Goal: Task Accomplishment & Management: Use online tool/utility

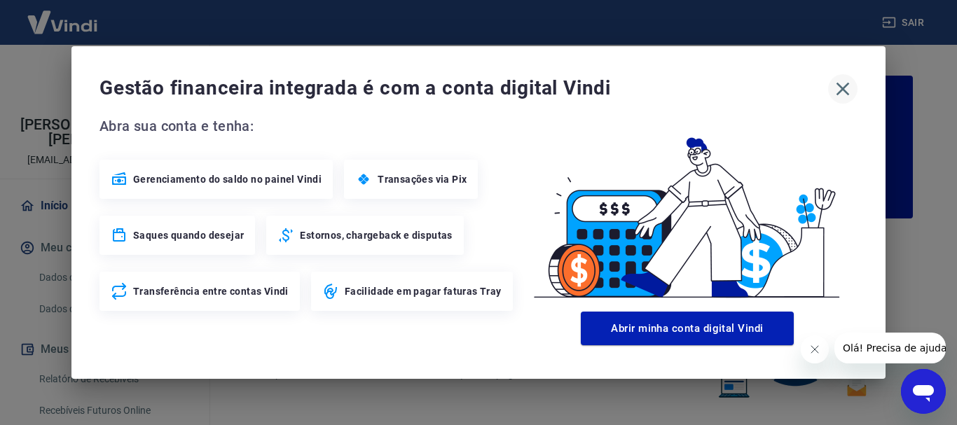
click at [838, 86] on icon "button" at bounding box center [843, 89] width 22 height 22
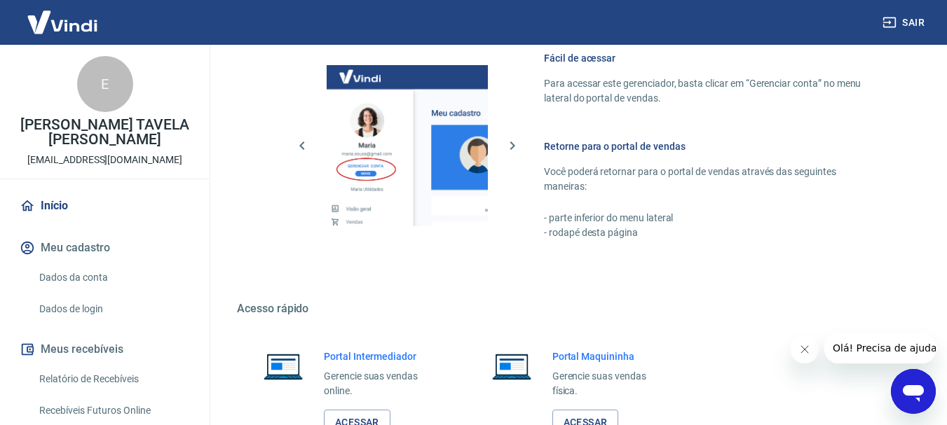
scroll to position [870, 0]
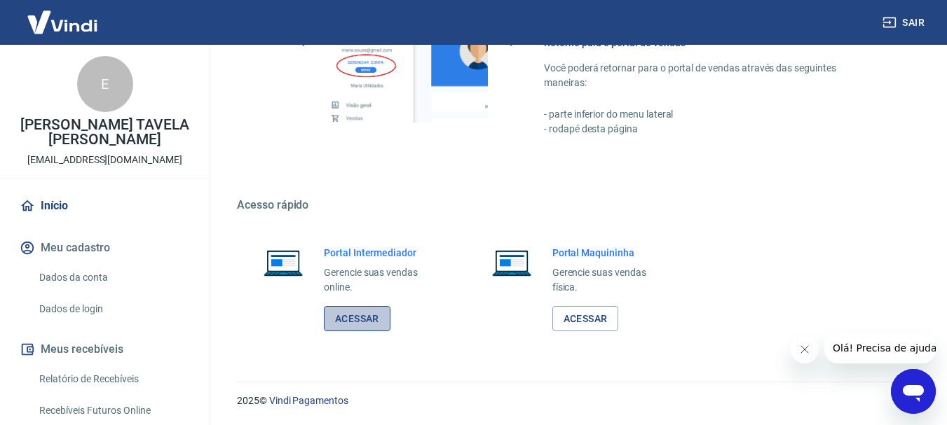
click at [356, 317] on link "Acessar" at bounding box center [357, 319] width 67 height 26
click at [96, 374] on link "Relatório de Recebíveis" at bounding box center [113, 379] width 159 height 29
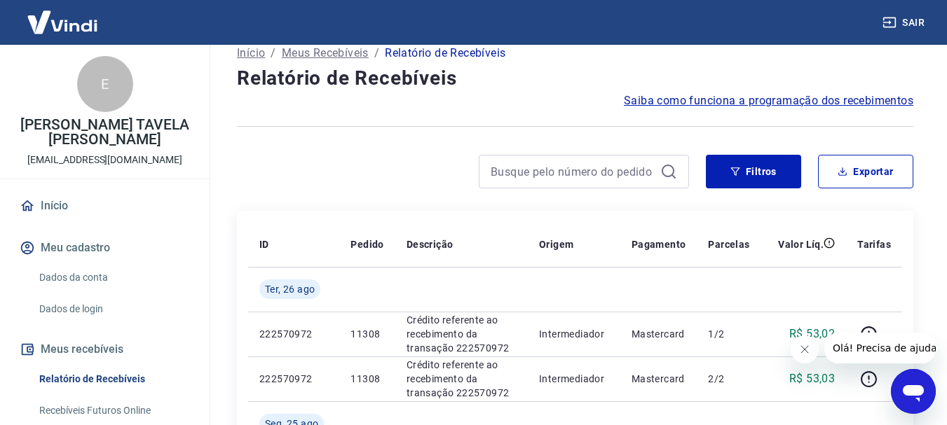
scroll to position [210, 0]
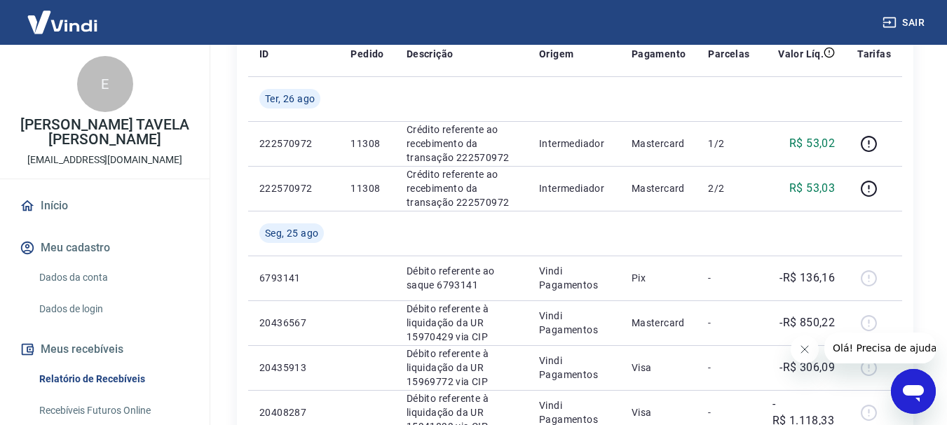
click at [803, 352] on icon "Fechar mensagem da empresa" at bounding box center [803, 349] width 11 height 11
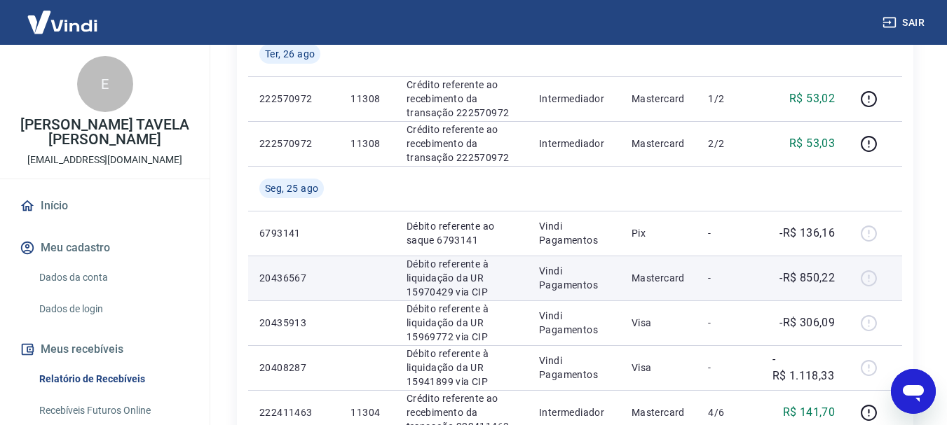
scroll to position [280, 0]
